Goal: Transaction & Acquisition: Purchase product/service

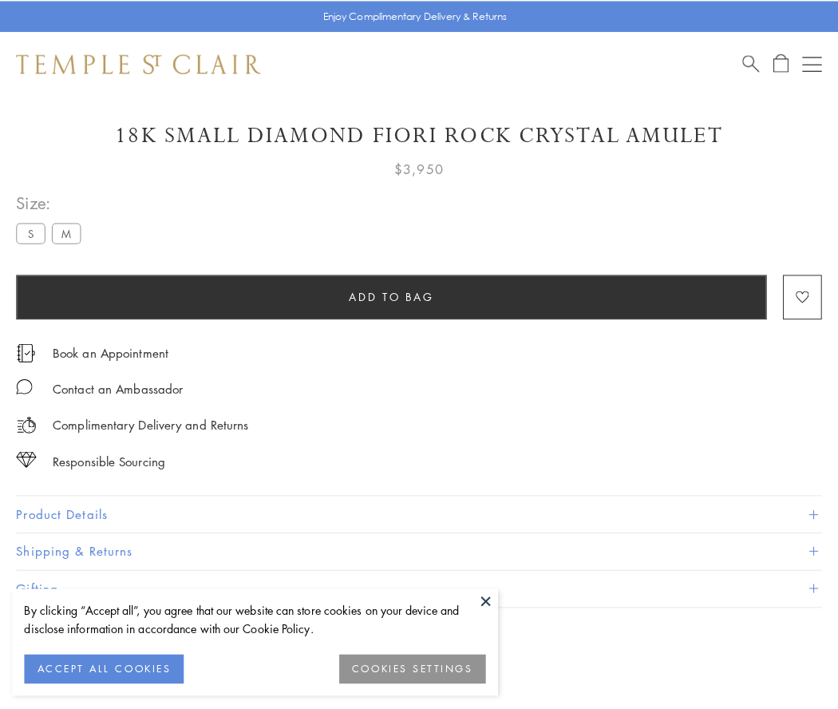
scroll to position [46, 0]
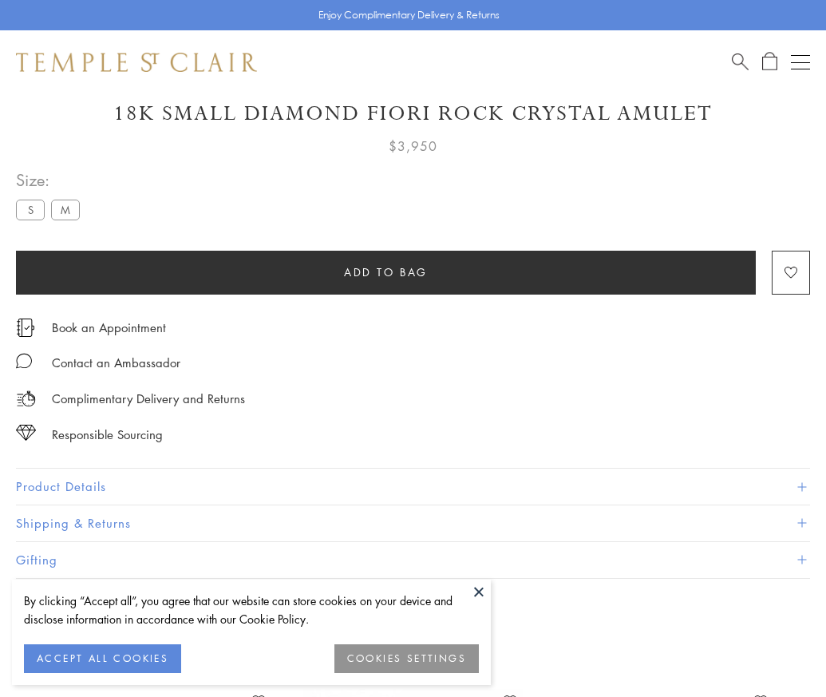
click at [386, 271] on span "Add to bag" at bounding box center [386, 272] width 84 height 18
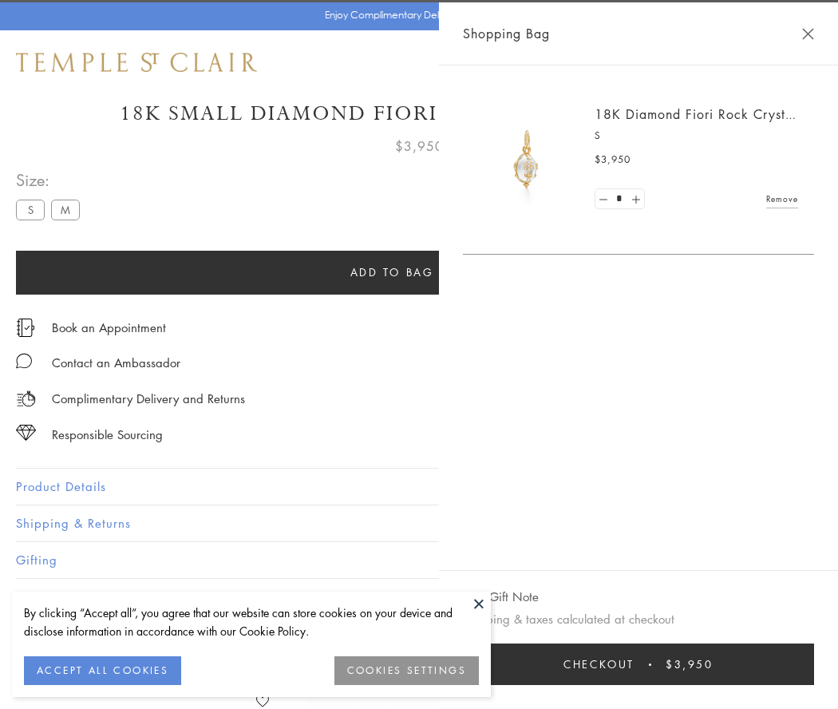
click at [635, 664] on span "Checkout" at bounding box center [599, 665] width 71 height 18
